Goal: Information Seeking & Learning: Learn about a topic

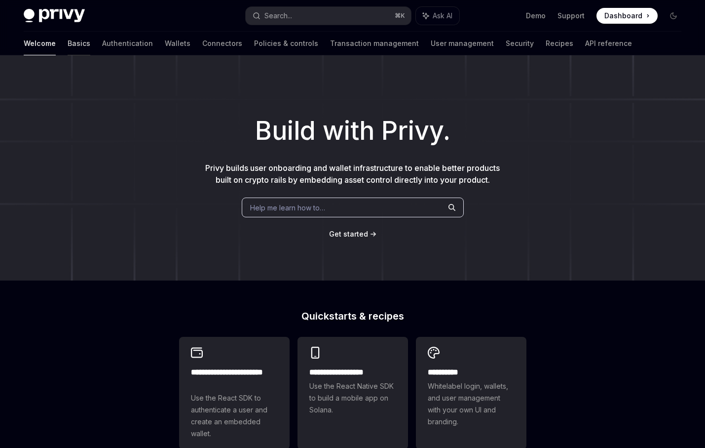
click at [68, 44] on link "Basics" at bounding box center [79, 44] width 23 height 24
type textarea "*"
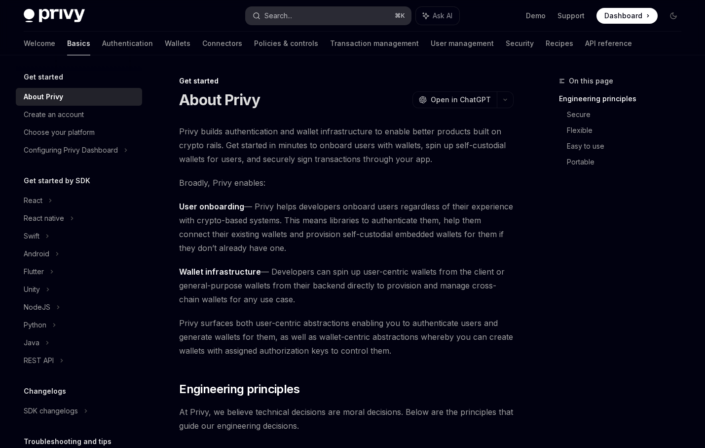
click at [306, 12] on button "Search... ⌘ K" at bounding box center [329, 16] width 166 height 18
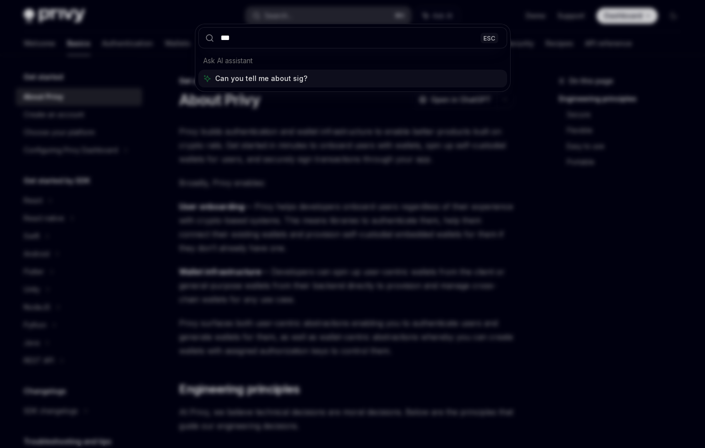
type input "****"
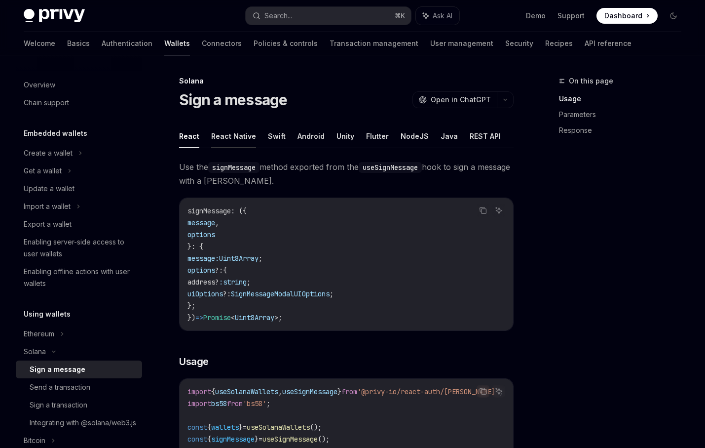
click at [246, 140] on button "React Native" at bounding box center [233, 135] width 45 height 23
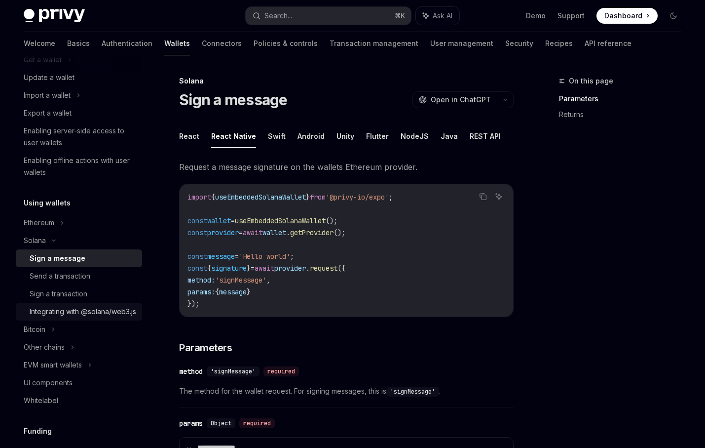
scroll to position [114, 0]
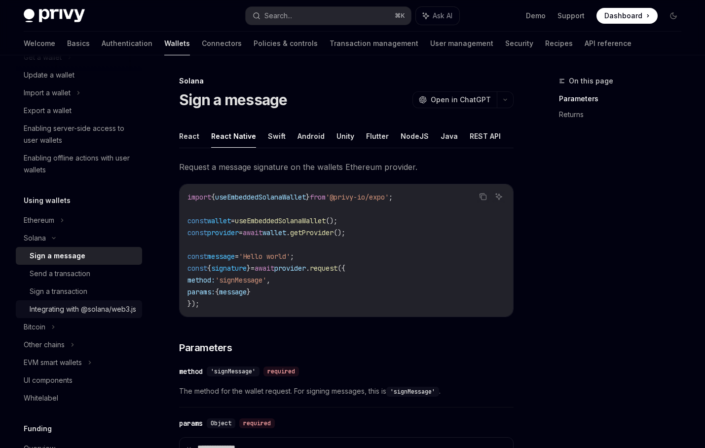
click at [99, 315] on div "Integrating with @solana/web3.js" at bounding box center [83, 309] width 107 height 12
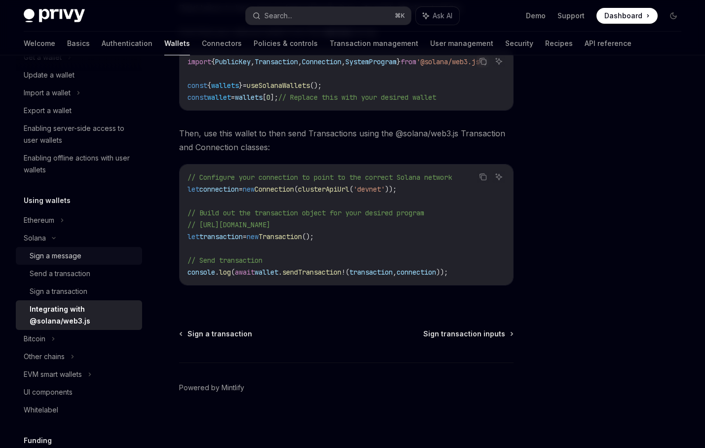
click at [106, 252] on div "Sign a message" at bounding box center [83, 256] width 107 height 12
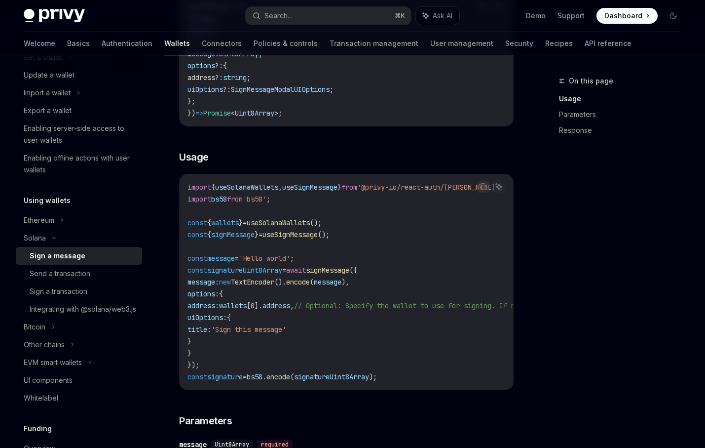
scroll to position [26, 0]
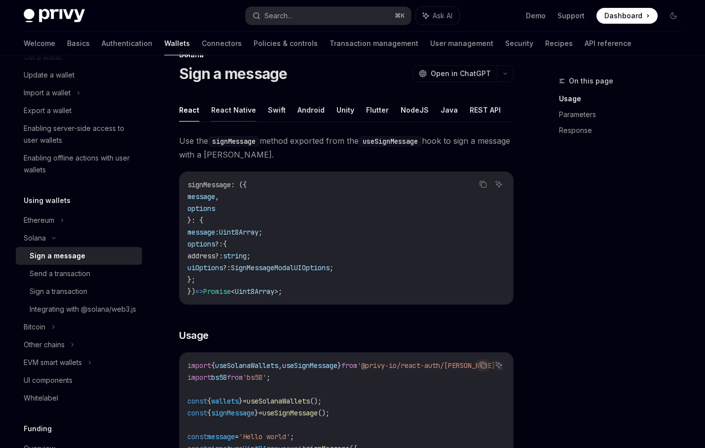
click at [233, 106] on button "React Native" at bounding box center [233, 109] width 45 height 23
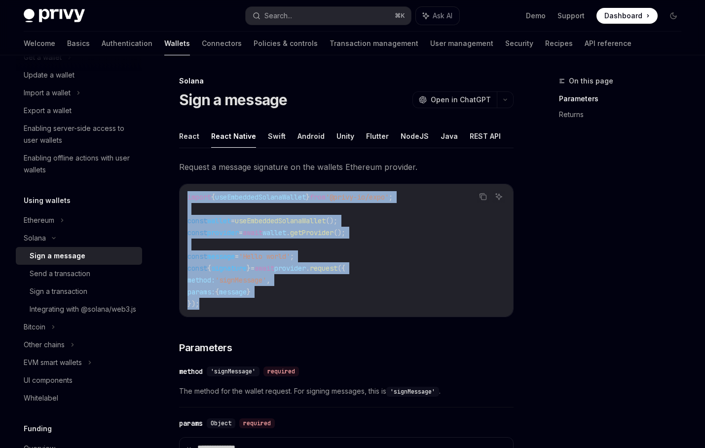
drag, startPoint x: 306, startPoint y: 306, endPoint x: 163, endPoint y: 190, distance: 183.8
copy code "import { useEmbeddedSolanaWallet } from '@privy-io/expo' ; const wallet = useEm…"
click at [184, 139] on button "React" at bounding box center [189, 135] width 20 height 23
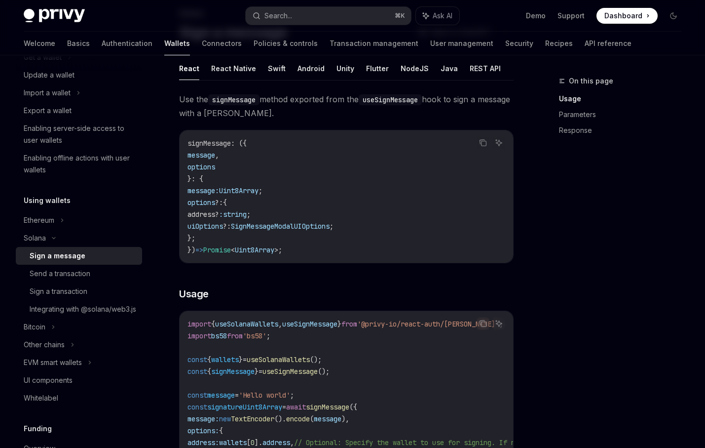
scroll to position [67, 0]
click at [227, 79] on button "React Native" at bounding box center [233, 69] width 45 height 23
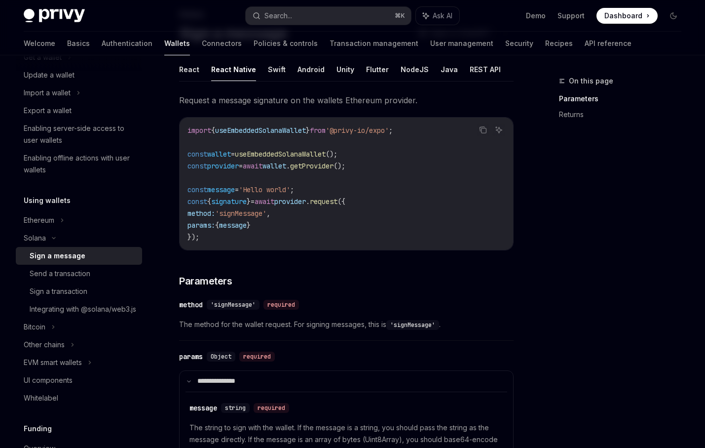
click at [233, 64] on button "React Native" at bounding box center [233, 69] width 45 height 23
type textarea "*"
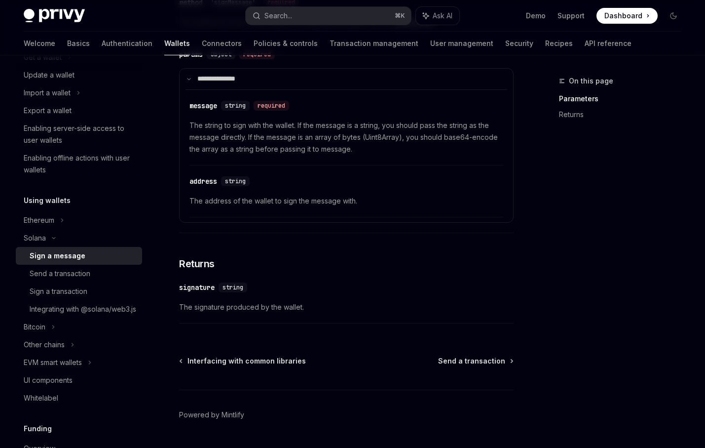
scroll to position [395, 0]
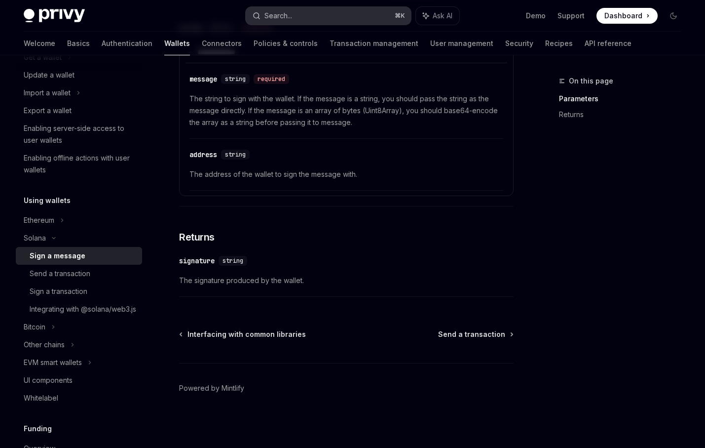
click at [318, 20] on button "Search... ⌘ K" at bounding box center [329, 16] width 166 height 18
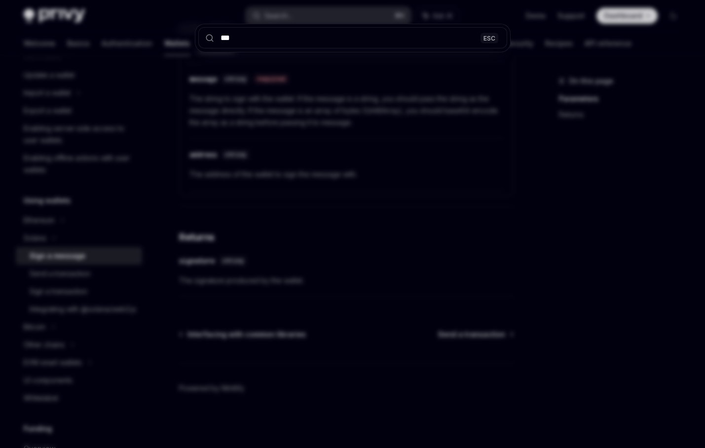
type input "****"
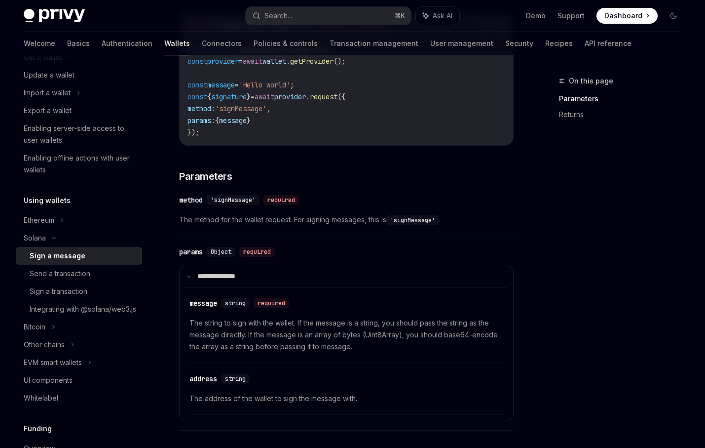
scroll to position [395, 0]
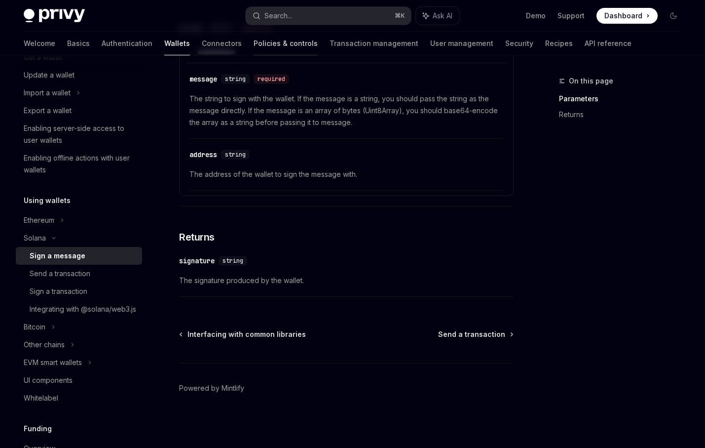
click at [254, 40] on link "Policies & controls" at bounding box center [286, 44] width 64 height 24
type textarea "*"
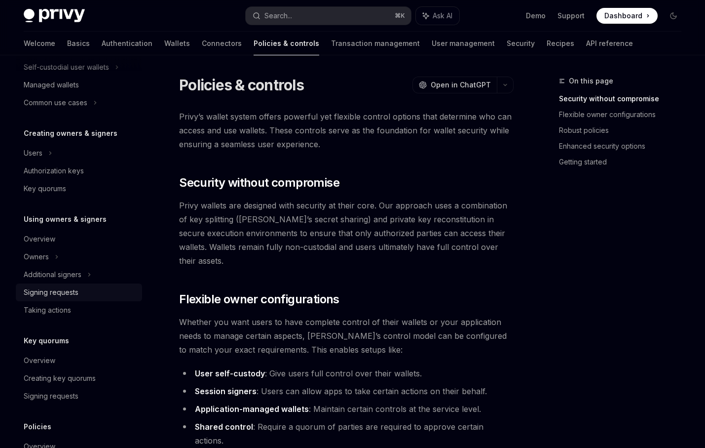
scroll to position [247, 0]
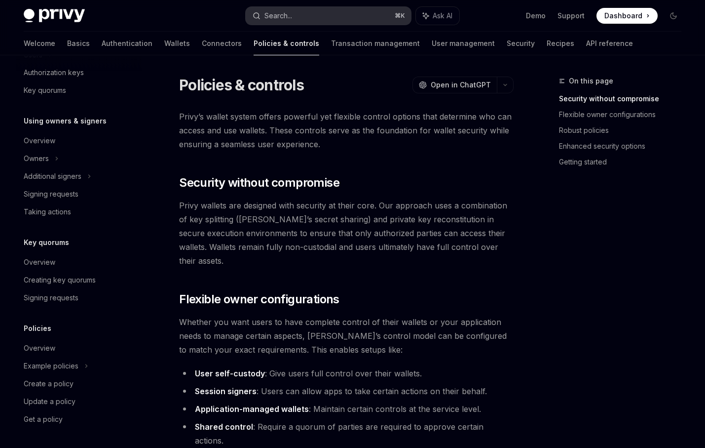
click at [342, 19] on button "Search... ⌘ K" at bounding box center [329, 16] width 166 height 18
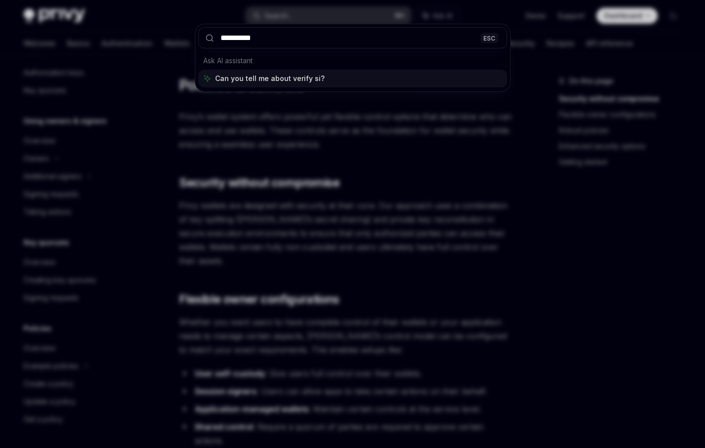
type input "**********"
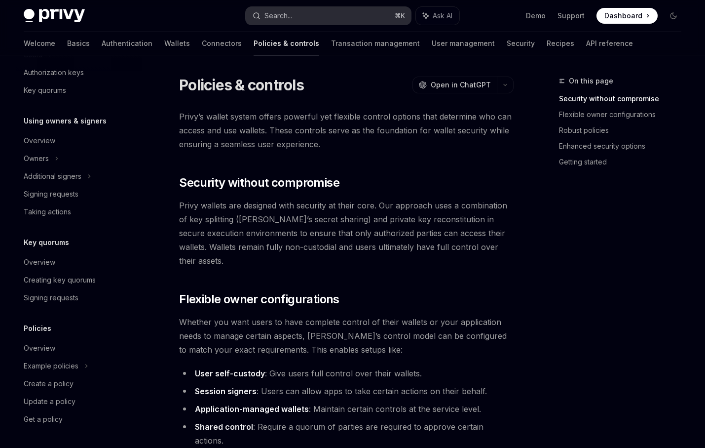
scroll to position [55, 0]
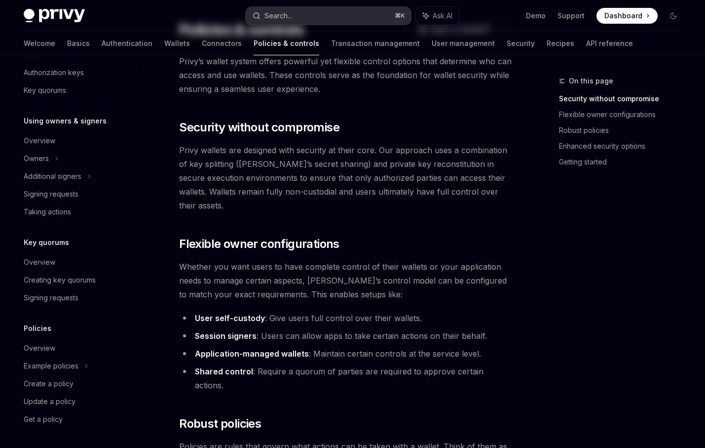
type textarea "*"
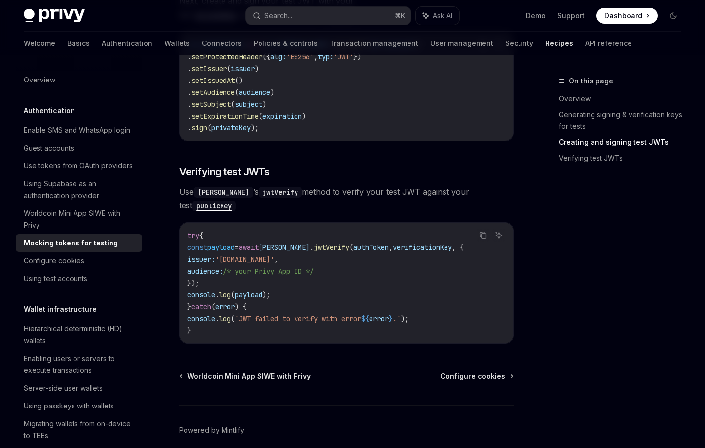
scroll to position [769, 0]
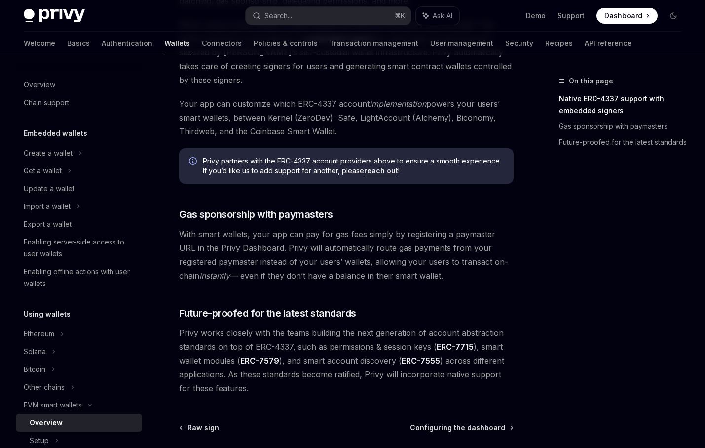
scroll to position [747, 0]
